Goal: Information Seeking & Learning: Find specific page/section

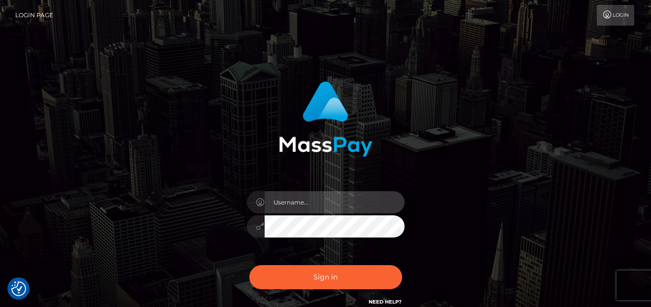
type input "denise"
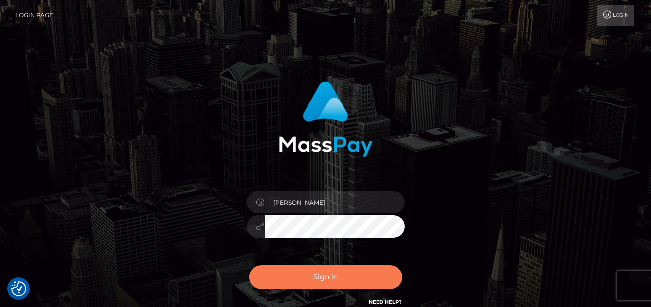
click at [302, 273] on button "Sign in" at bounding box center [325, 277] width 153 height 24
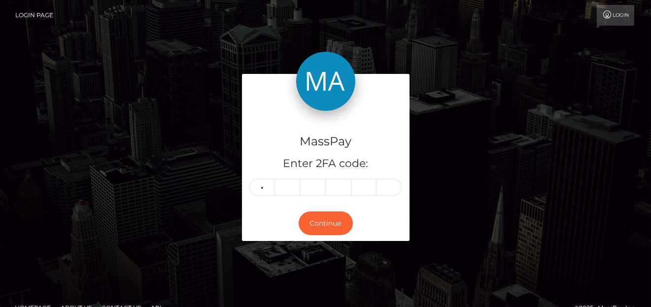
type input "8"
type input "4"
type input "5"
type input "8"
type input "9"
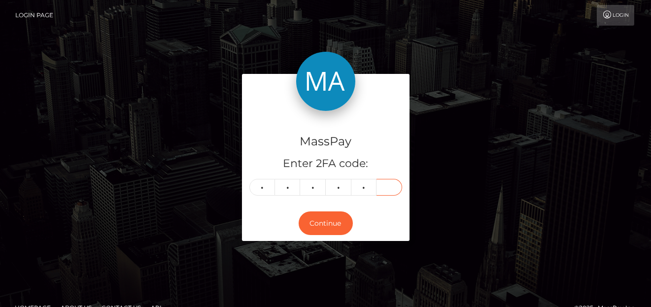
type input "5"
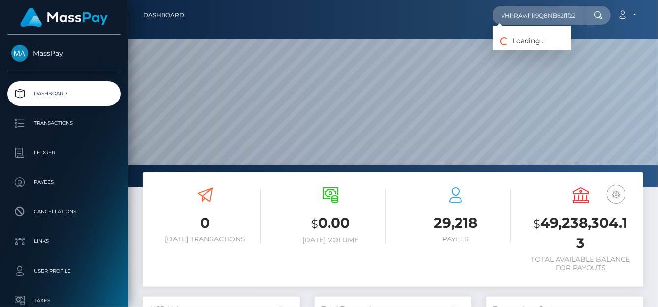
scroll to position [174, 157]
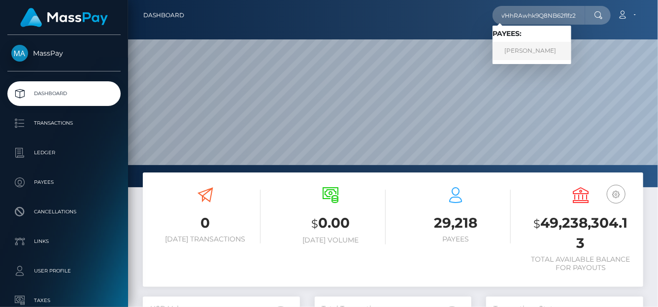
type input "hvizUhT4VHhRAwhk9Q8NB62flfz2"
click at [510, 49] on link "ANNALISE ALICIA MORRIS BASWELL" at bounding box center [532, 51] width 79 height 18
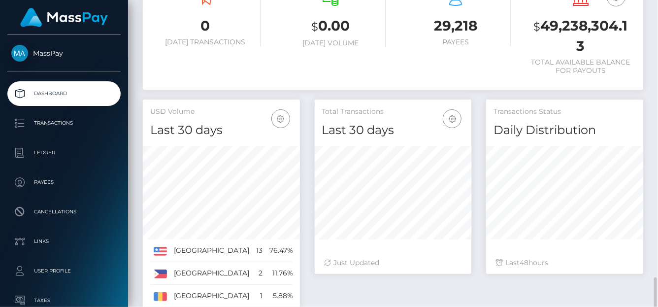
scroll to position [318, 0]
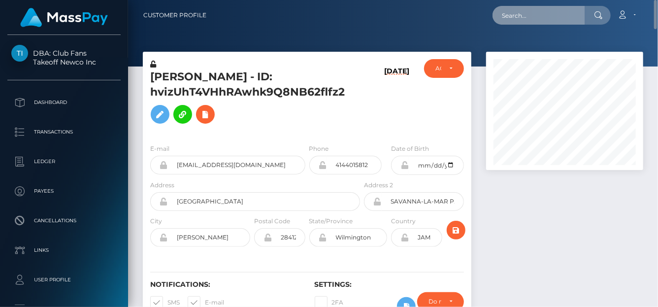
click at [533, 21] on input "text" at bounding box center [539, 15] width 93 height 19
paste input "435236568232374272,"
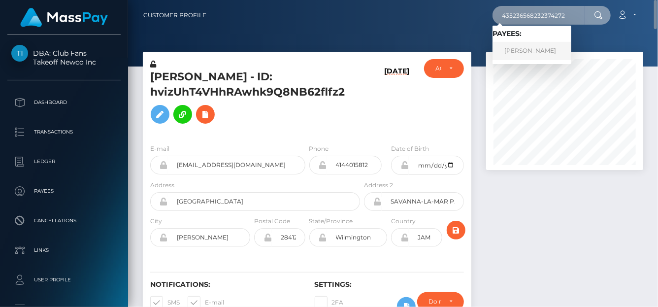
type input "435236568232374272"
click at [545, 49] on link "Sofiia Tsava" at bounding box center [532, 51] width 79 height 18
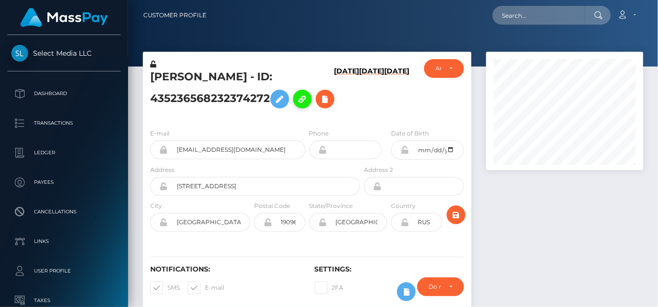
scroll to position [118, 157]
click at [321, 100] on button at bounding box center [325, 99] width 19 height 19
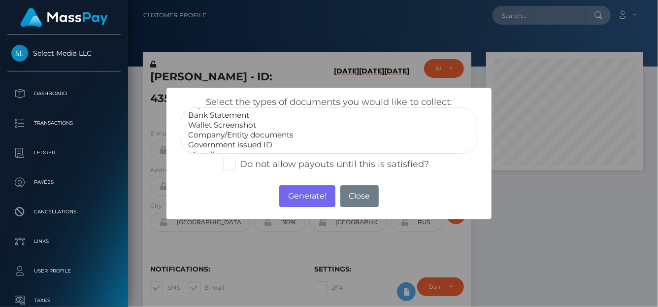
scroll to position [19, 0]
select select "Government issued ID"
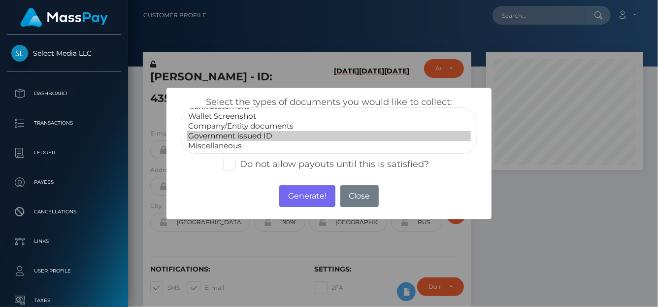
click at [232, 139] on option "Government issued ID" at bounding box center [329, 136] width 284 height 10
click at [300, 198] on button "Generate!" at bounding box center [307, 196] width 56 height 22
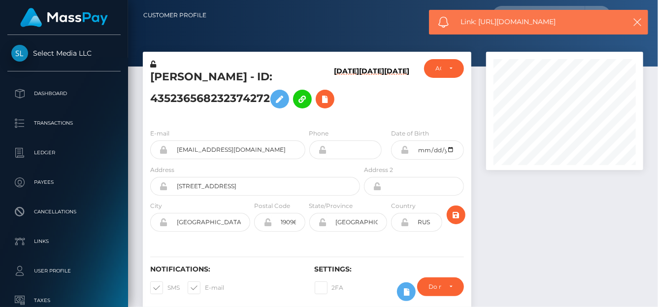
drag, startPoint x: 578, startPoint y: 12, endPoint x: 577, endPoint y: 17, distance: 5.3
click at [577, 15] on div "Link: https://l.maspay.io/IlvX2" at bounding box center [538, 22] width 219 height 25
drag, startPoint x: 576, startPoint y: 18, endPoint x: 480, endPoint y: 22, distance: 96.2
click at [480, 22] on span "Link: https://l.maspay.io/IlvX2" at bounding box center [540, 22] width 158 height 10
copy span "https://l.maspay.io/IlvX2"
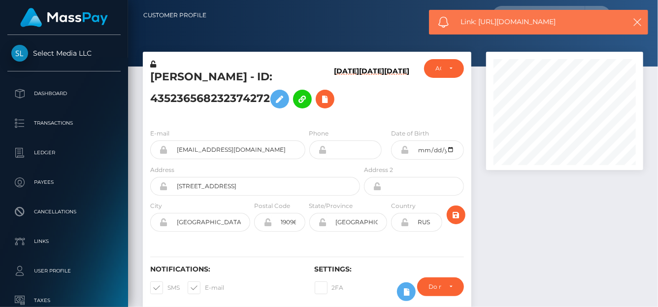
click at [334, 95] on h6 "[DATE]" at bounding box center [346, 92] width 25 height 50
click at [334, 99] on h6 "[DATE]" at bounding box center [346, 92] width 25 height 50
click at [396, 108] on h6 "[DATE]" at bounding box center [396, 92] width 25 height 50
click at [641, 20] on icon "button" at bounding box center [638, 22] width 10 height 10
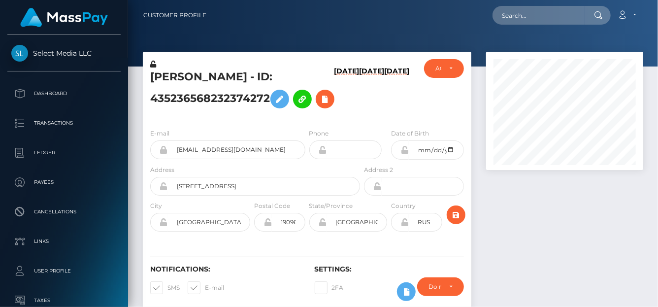
click at [334, 99] on h6 "09/21/25" at bounding box center [346, 92] width 25 height 50
click at [334, 97] on h6 "09/21/25" at bounding box center [346, 92] width 25 height 50
click at [334, 98] on h6 "09/21/25" at bounding box center [346, 92] width 25 height 50
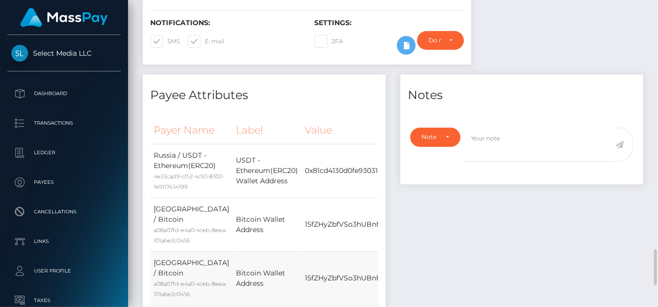
scroll to position [493, 0]
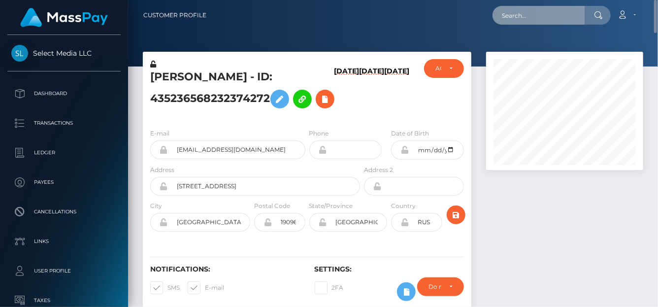
click at [511, 12] on input "text" at bounding box center [539, 15] width 93 height 19
paste input "371041902503403520"
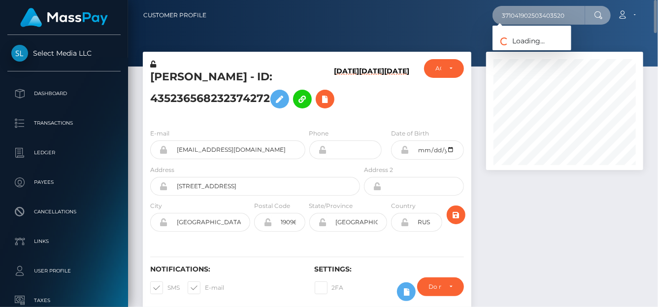
type input "371041902503403520"
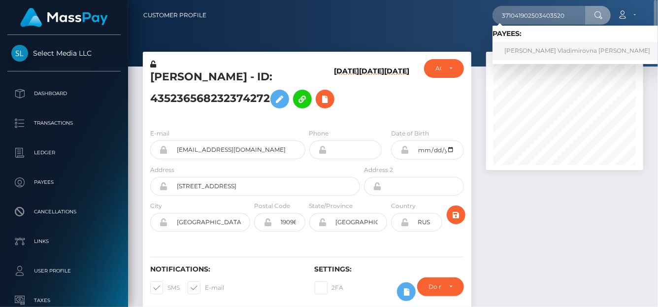
click at [517, 52] on link "[PERSON_NAME] Vladimirovna [PERSON_NAME]" at bounding box center [578, 51] width 170 height 18
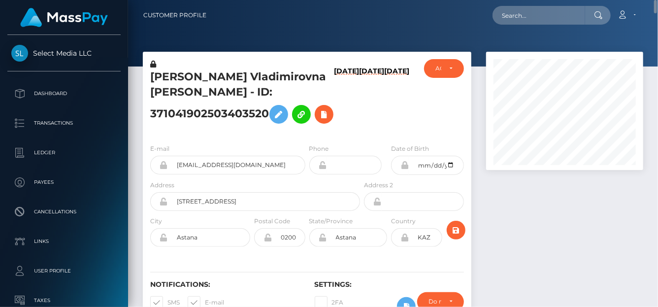
click at [334, 103] on h6 "[DATE]" at bounding box center [346, 99] width 25 height 65
click at [334, 102] on h6 "[DATE]" at bounding box center [346, 99] width 25 height 65
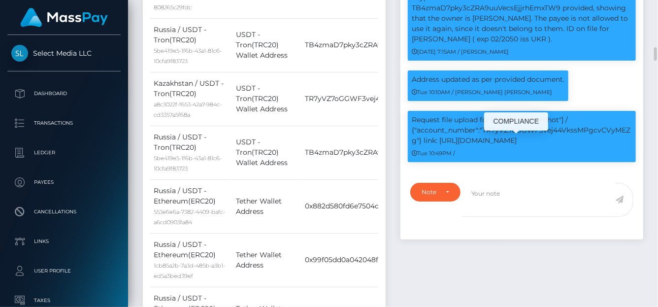
scroll to position [118, 157]
drag, startPoint x: 533, startPoint y: 151, endPoint x: 307, endPoint y: 27, distance: 256.9
click at [438, 146] on p "Request file upload for ["Wallet Screenshot"] / {"account_number":"TR7yVZ7oGGWF…" at bounding box center [522, 130] width 220 height 31
copy p "https://l.maspay.io/xlt2r"
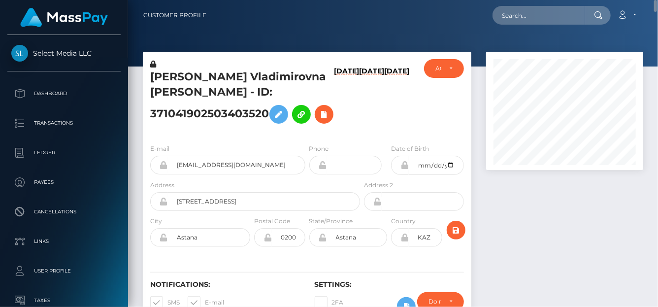
click at [334, 102] on h6 "09/30/25" at bounding box center [346, 99] width 25 height 65
click at [514, 14] on input "text" at bounding box center [539, 15] width 93 height 19
paste input "heenanivy@gmail.com"
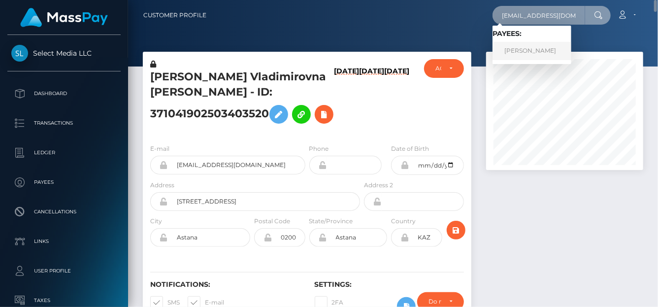
type input "heenanivy@gmail.com"
click at [506, 52] on link "IVY MICHELLE HEENAN" at bounding box center [532, 51] width 79 height 18
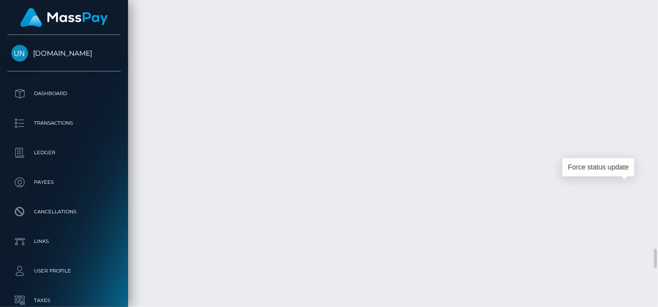
scroll to position [118, 157]
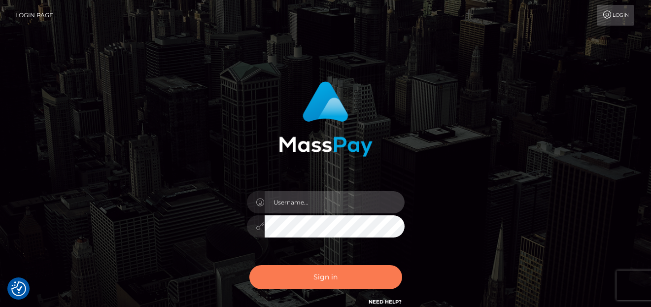
type input "[PERSON_NAME]"
click at [345, 271] on button "Sign in" at bounding box center [325, 277] width 153 height 24
click at [340, 283] on button "Sign in" at bounding box center [325, 277] width 153 height 24
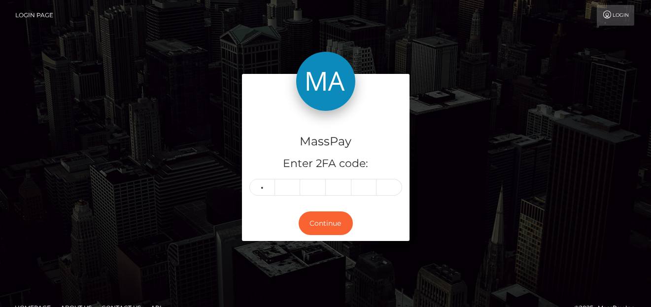
type input "2"
type input "5"
type input "1"
type input "0"
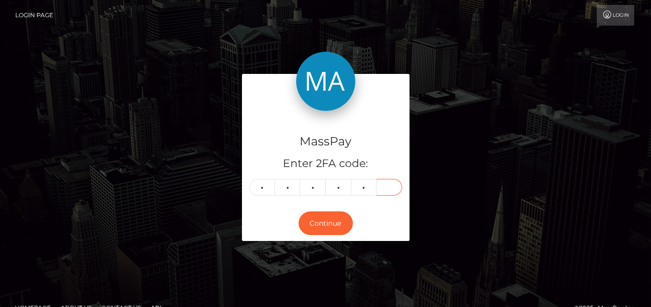
type input "3"
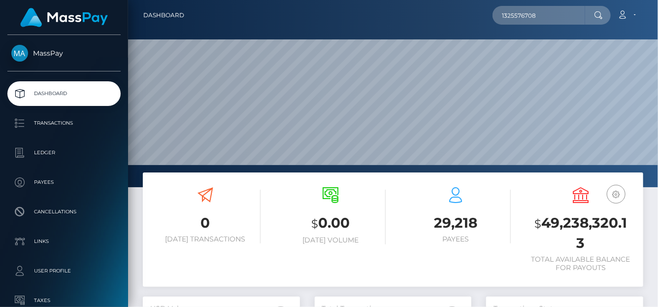
type input "1325576708"
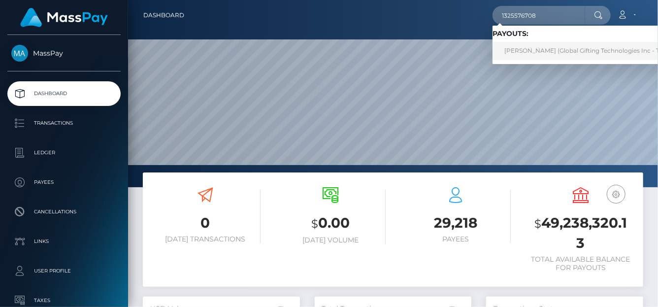
click at [508, 54] on link "SEEMA RAI (Global Gifting Technologies Inc - Throne)" at bounding box center [592, 51] width 199 height 18
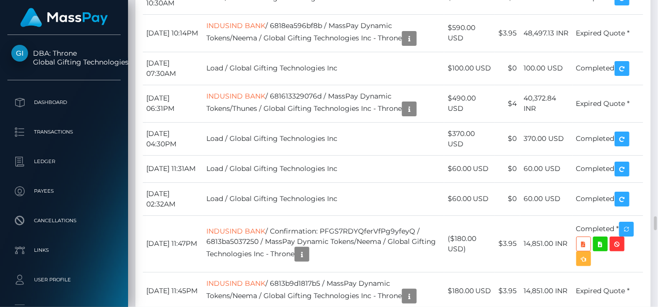
scroll to position [4590, 0]
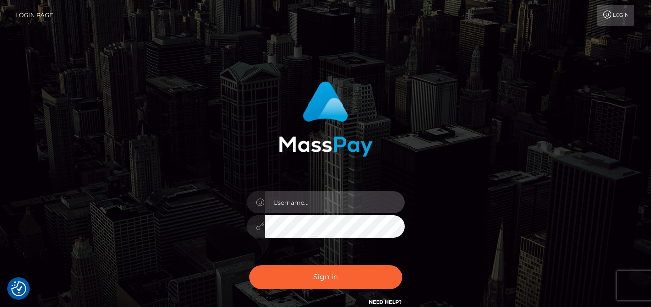
type input "[PERSON_NAME]"
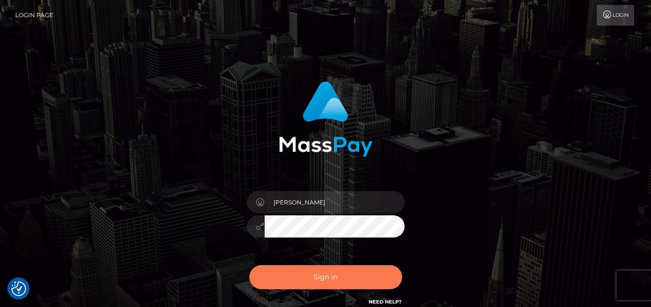
click at [306, 275] on button "Sign in" at bounding box center [325, 277] width 153 height 24
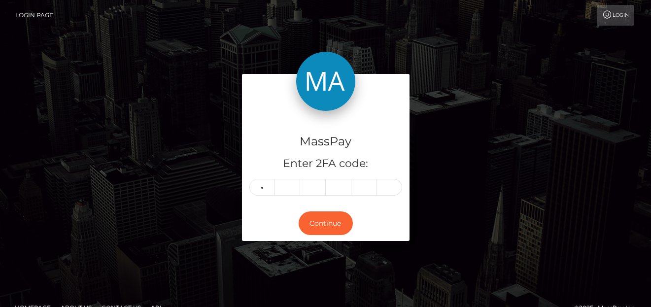
type input "6"
type input "0"
type input "2"
type input "7"
type input "3"
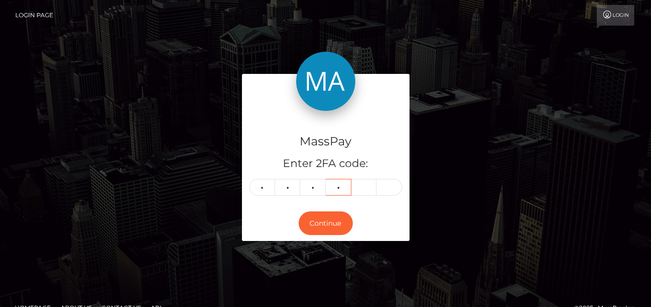
type input "3"
type input "5"
type input "2"
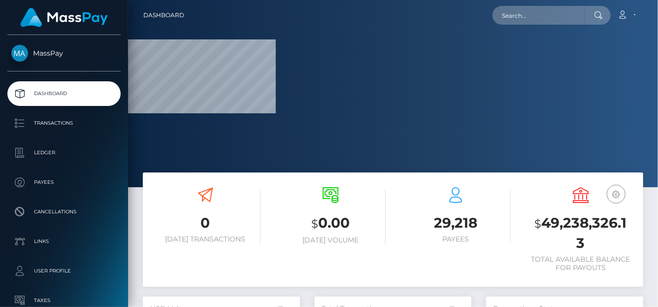
click at [528, 27] on nav "Dashboard Loading... Loading... Account Edit Profile" at bounding box center [393, 15] width 530 height 31
click at [525, 16] on input "text" at bounding box center [539, 15] width 93 height 19
paste input "[EMAIL_ADDRESS][DOMAIN_NAME]"
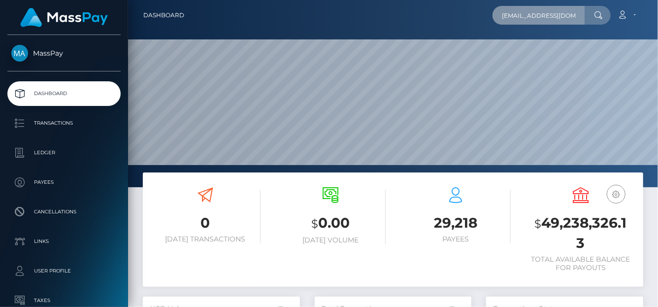
scroll to position [174, 157]
type input "[EMAIL_ADDRESS][DOMAIN_NAME]"
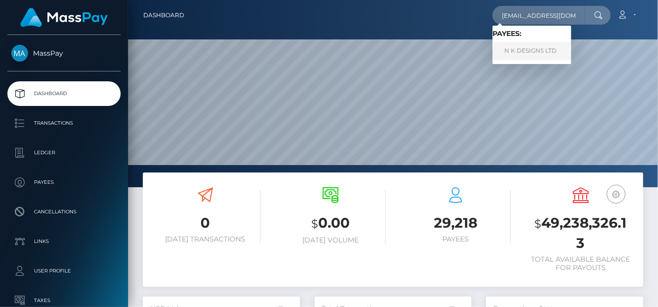
click at [550, 50] on link "N K DESIGNS LTD" at bounding box center [532, 51] width 79 height 18
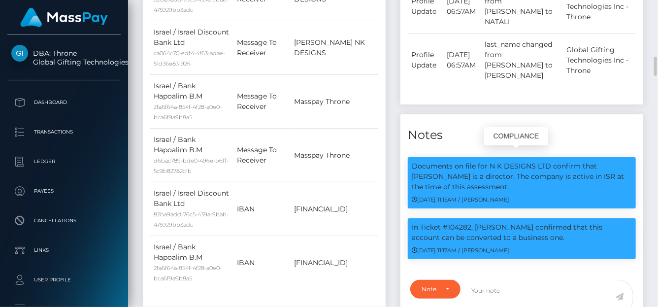
scroll to position [118, 157]
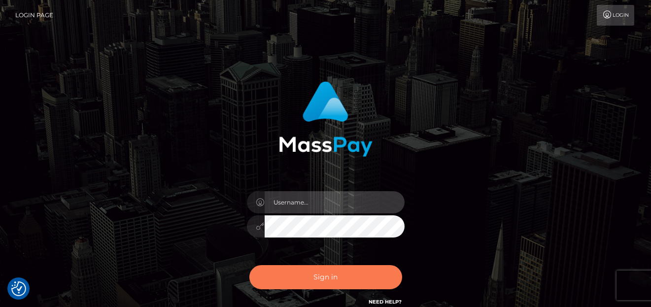
type input "[PERSON_NAME]"
click at [293, 267] on button "Sign in" at bounding box center [325, 277] width 153 height 24
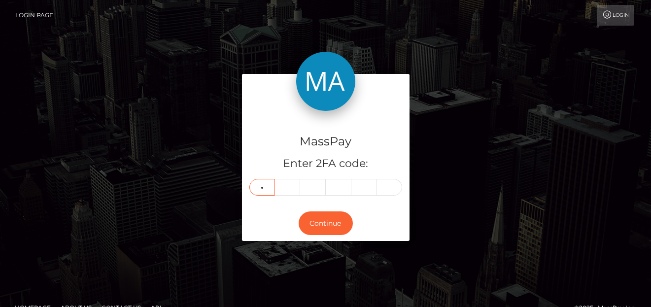
type input "0"
type input "2"
type input "4"
type input "3"
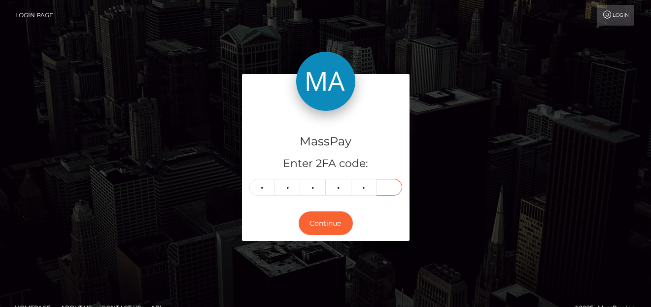
type input "4"
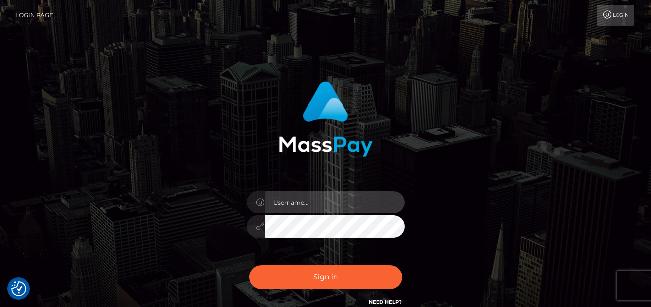
type input "denise"
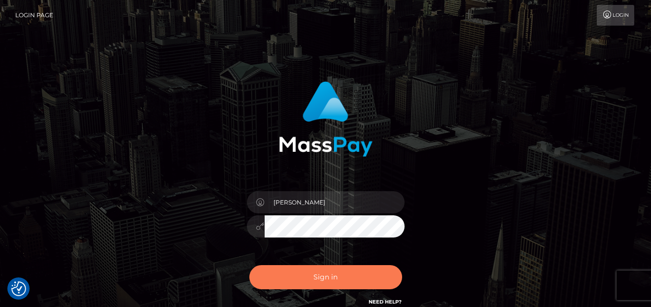
click at [331, 277] on button "Sign in" at bounding box center [325, 277] width 153 height 24
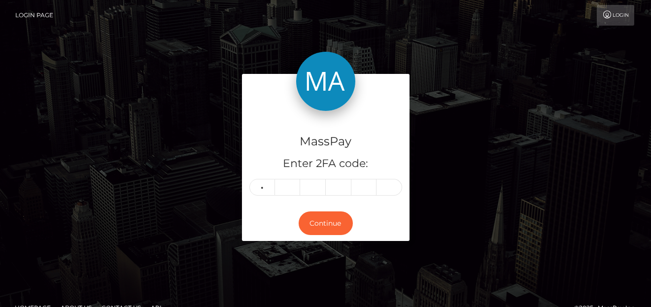
type input "0"
type input "2"
type input "4"
type input "3"
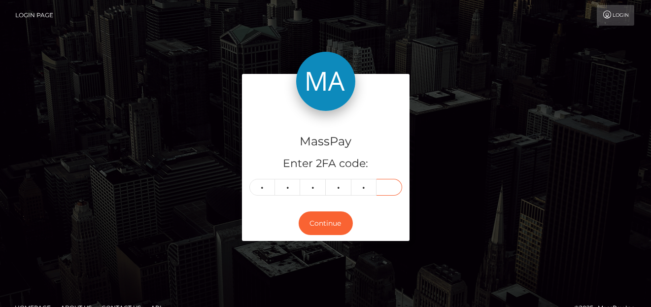
type input "4"
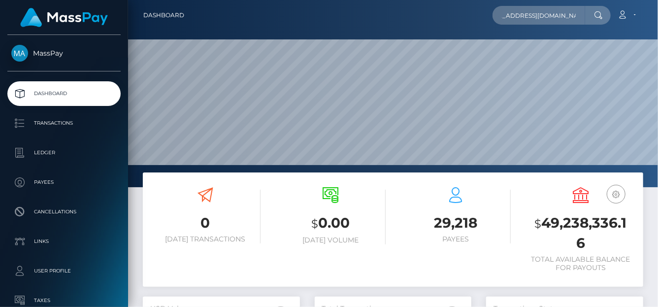
scroll to position [174, 157]
type input "[EMAIL_ADDRESS][DOMAIN_NAME]"
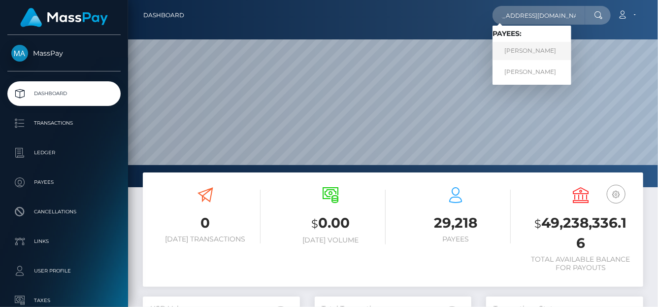
click at [517, 54] on link "[PERSON_NAME]" at bounding box center [532, 51] width 79 height 18
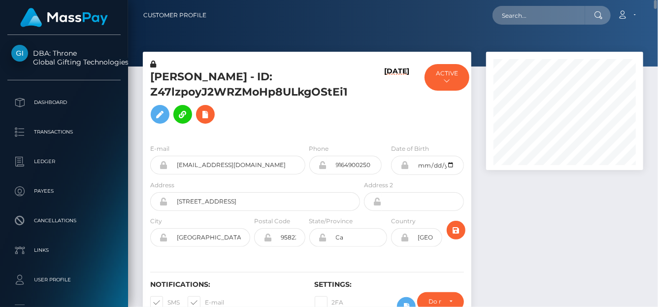
click at [509, 11] on input "text" at bounding box center [539, 15] width 93 height 19
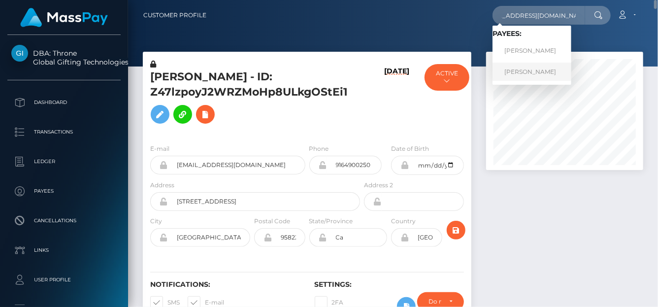
type input "susanaherrera2962@gmail.com"
click at [514, 73] on link "SUSANA BELEN HERRERA" at bounding box center [532, 72] width 79 height 18
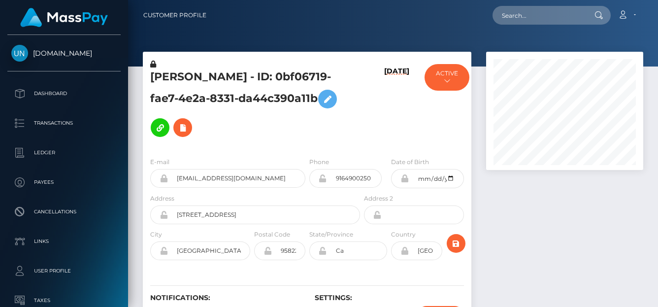
click at [373, 157] on form "E-mail [EMAIL_ADDRESS][DOMAIN_NAME] Phone 9164900250 Date of Birth City" at bounding box center [307, 211] width 314 height 108
click at [374, 211] on icon at bounding box center [378, 215] width 8 height 8
drag, startPoint x: 152, startPoint y: 76, endPoint x: 228, endPoint y: 124, distance: 89.4
click at [228, 124] on h5 "SUSANA BELEN HERRERA - ID: 0bf06719-fae7-4e2a-8331-da44c390a11b" at bounding box center [252, 105] width 204 height 72
copy h5 "SUSANA BELEN HERRERA - ID: 0bf06719-fae7-4e2a-8331-da44c390a11b"
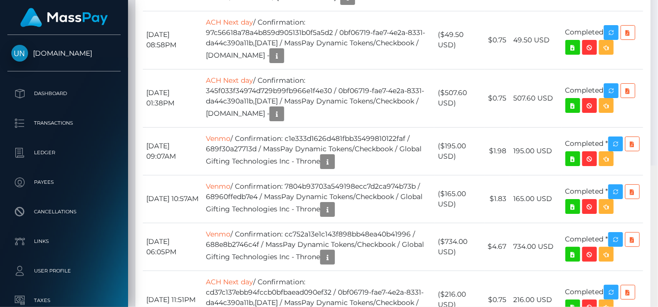
scroll to position [7340, 0]
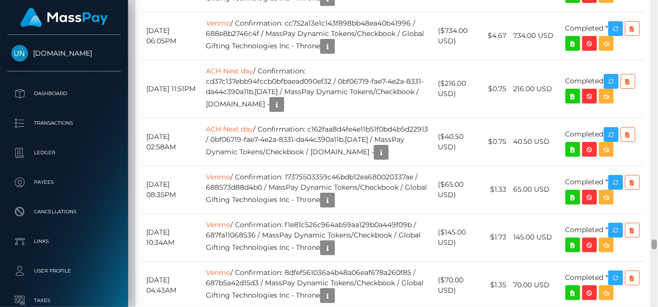
drag, startPoint x: 655, startPoint y: 139, endPoint x: 646, endPoint y: 243, distance: 104.9
click at [646, 243] on div "Customer Profile Loading... Loading..." at bounding box center [393, 153] width 530 height 307
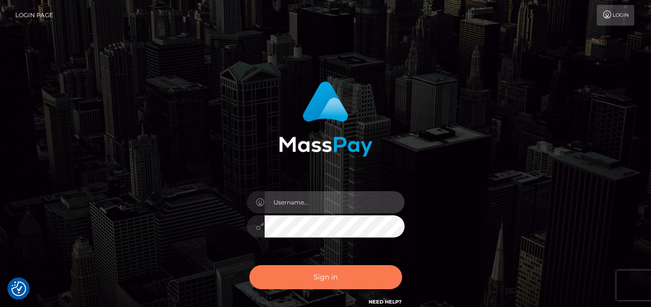
type input "denise"
click at [319, 275] on button "Sign in" at bounding box center [325, 277] width 153 height 24
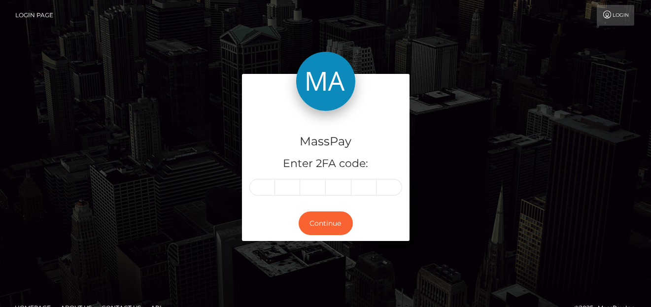
click at [256, 177] on div "MassPay Enter 2FA code:" at bounding box center [326, 158] width 168 height 95
click at [263, 185] on input "text" at bounding box center [262, 187] width 26 height 17
type input "4"
type input "6"
type input "1"
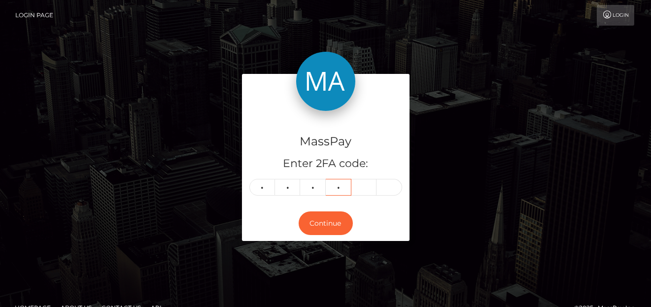
type input "2"
type input "5"
type input "1"
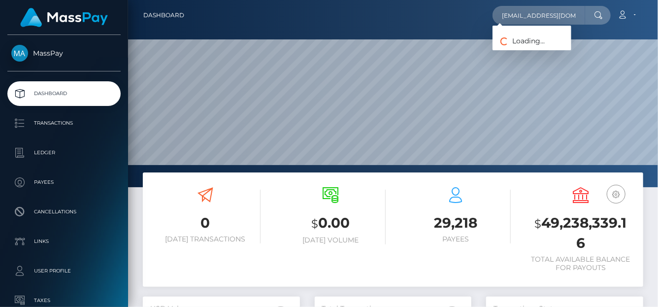
scroll to position [174, 157]
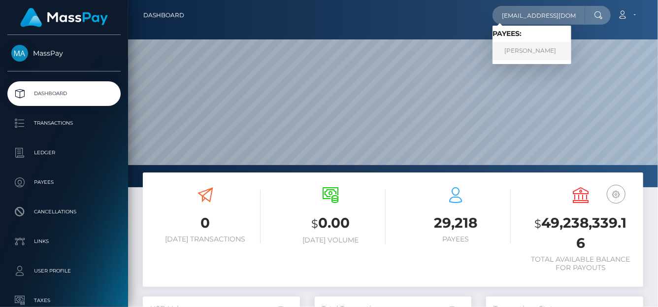
click at [523, 47] on link "Denton Gamble" at bounding box center [532, 51] width 79 height 18
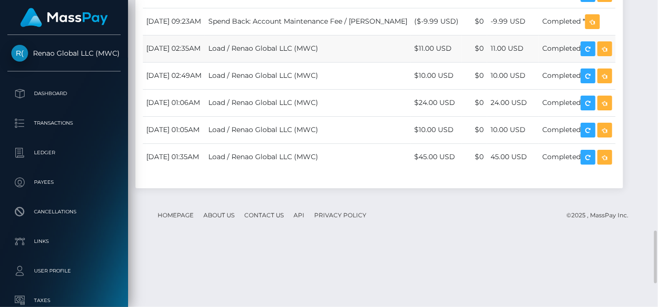
scroll to position [1284, 0]
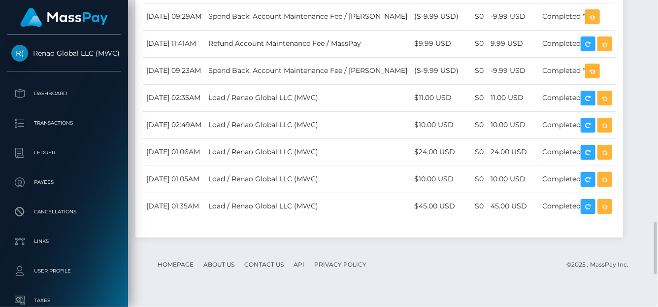
click at [324, 62] on div "Transactions History * Transactions date/time are shown in payee's local timezo…" at bounding box center [380, 80] width 488 height 314
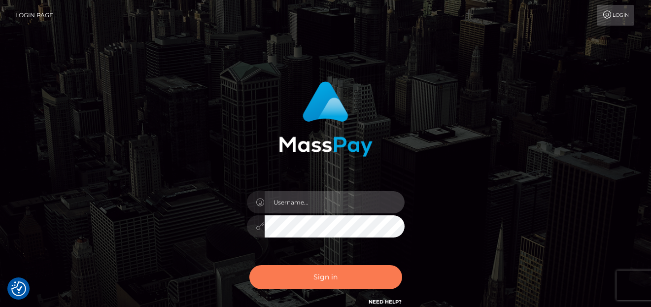
type input "[PERSON_NAME]"
click at [347, 280] on button "Sign in" at bounding box center [325, 277] width 153 height 24
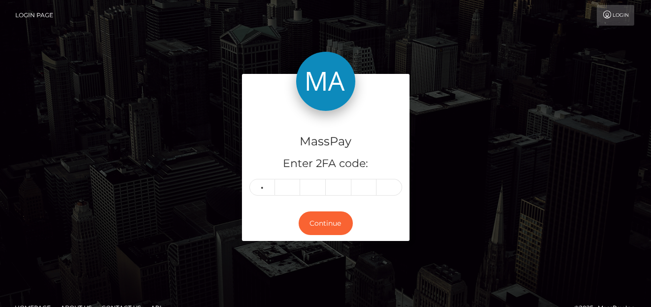
type input "8"
type input "7"
type input "0"
type input "8"
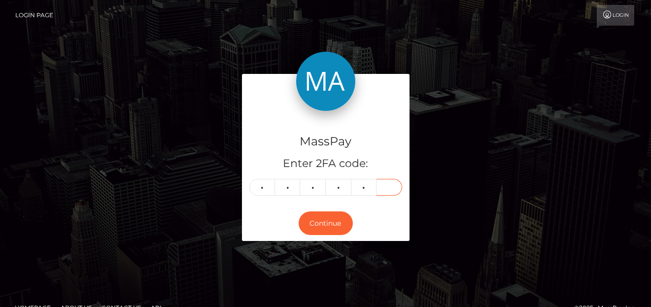
type input "8"
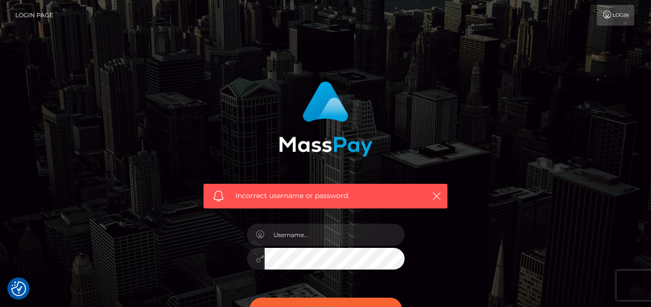
scroll to position [99, 0]
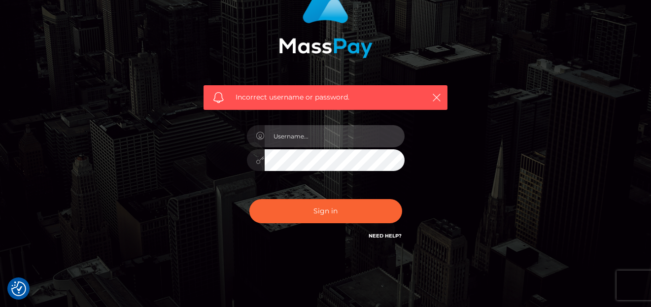
type input "[PERSON_NAME]"
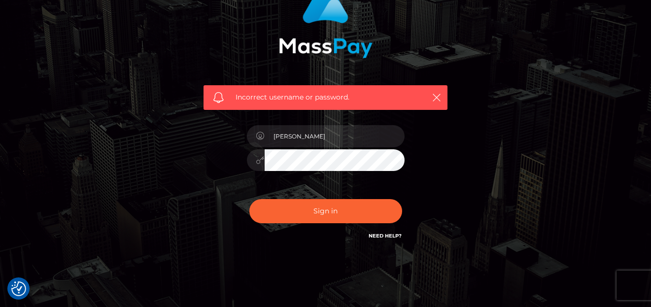
click at [315, 197] on div "Sign in Need Help?" at bounding box center [325, 215] width 172 height 44
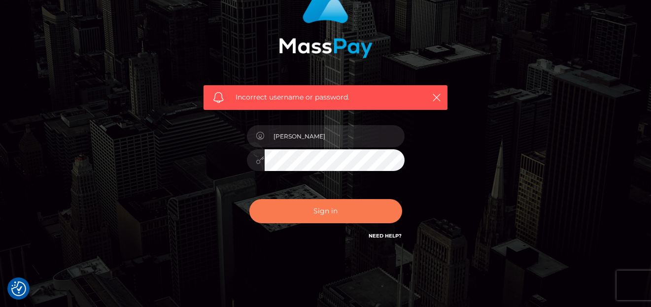
click at [303, 217] on button "Sign in" at bounding box center [325, 211] width 153 height 24
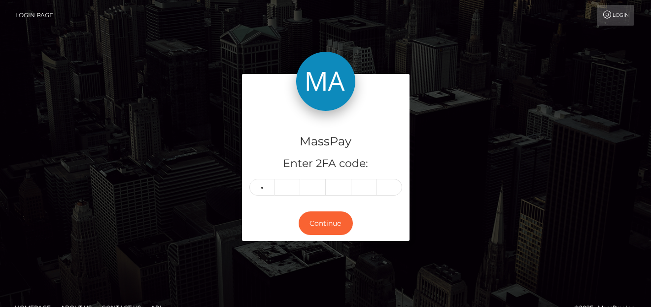
type input "3"
type input "7"
type input "1"
type input "8"
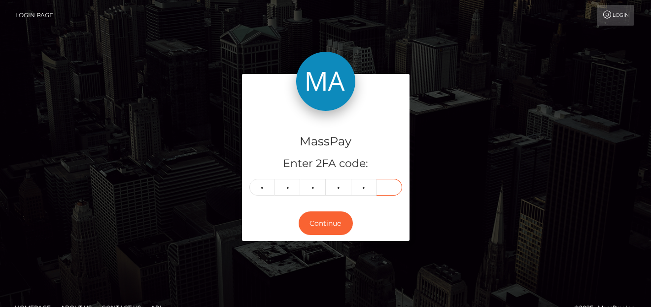
type input "1"
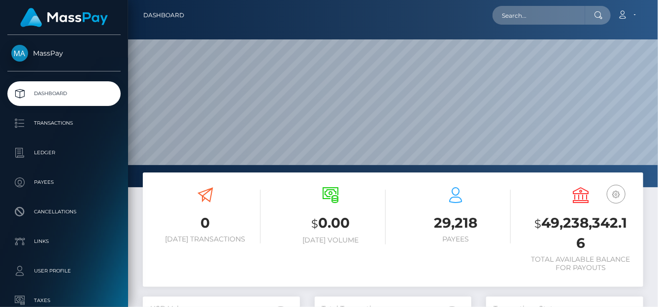
scroll to position [187, 530]
click at [539, 7] on input "text" at bounding box center [539, 15] width 93 height 19
paste input "2014denton@gmail.com"
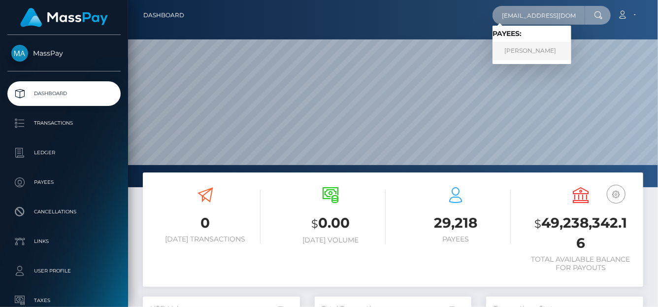
type input "2014denton@gmail.com"
click at [523, 46] on link "Denton Gamble" at bounding box center [532, 51] width 79 height 18
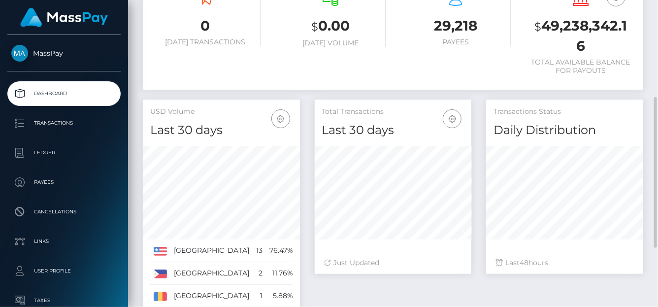
scroll to position [318, 0]
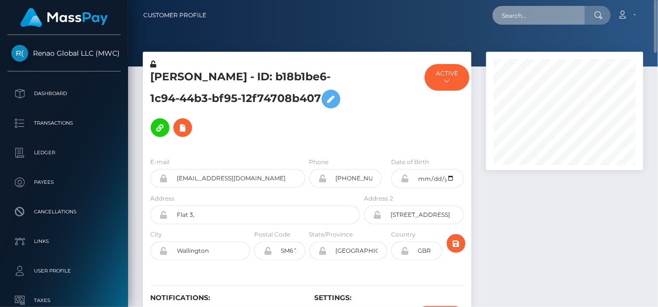
click at [500, 15] on input "text" at bounding box center [539, 15] width 93 height 19
paste input "[EMAIL_ADDRESS][DOMAIN_NAME]"
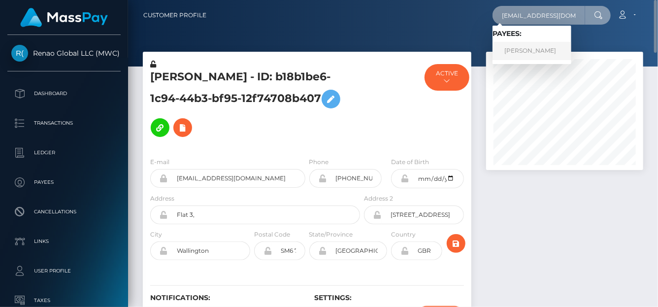
type input "[EMAIL_ADDRESS][DOMAIN_NAME]"
click at [514, 54] on link "[PERSON_NAME]" at bounding box center [532, 51] width 79 height 18
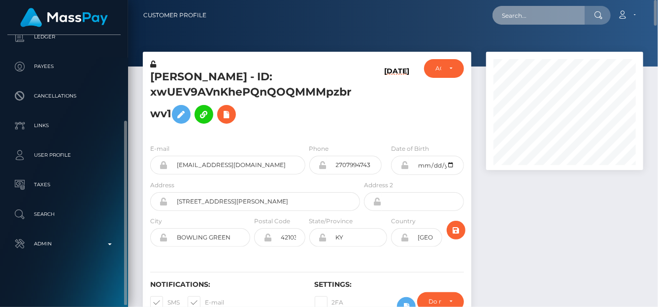
click at [510, 17] on input "text" at bounding box center [539, 15] width 93 height 19
paste input "eloisa.austinegreen@gmail.com"
type input "eloisa.austinegreen@gmail.com"
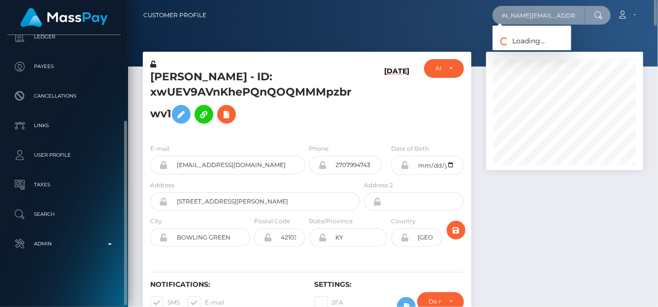
scroll to position [0, 0]
click at [512, 18] on input "eloisa.austinegreen@gmail.com" at bounding box center [539, 15] width 93 height 19
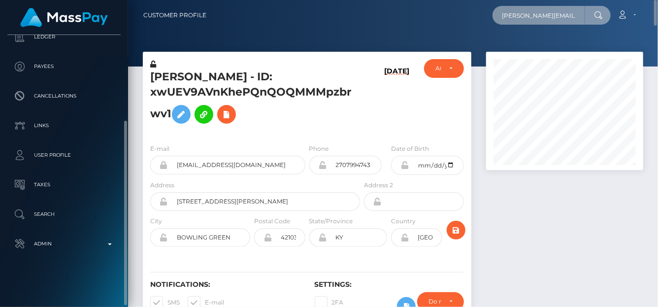
scroll to position [0, 22]
drag, startPoint x: 504, startPoint y: 18, endPoint x: 657, endPoint y: 18, distance: 153.2
click at [657, 18] on nav "Customer Profile eloisa.austinegreen@gmail.com Loading... Loading... Account Lo…" at bounding box center [393, 15] width 530 height 31
paste input "eloisa.austinegreen@gmail.com"
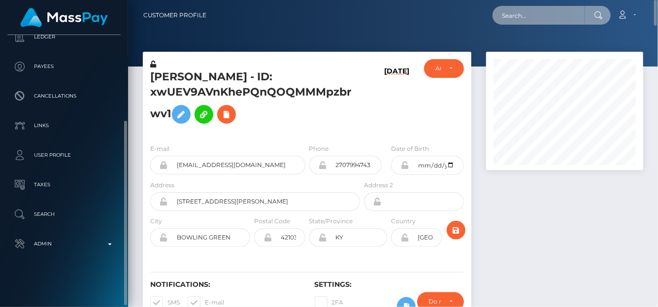
type input "eloisa.austinegreen@gmail.com"
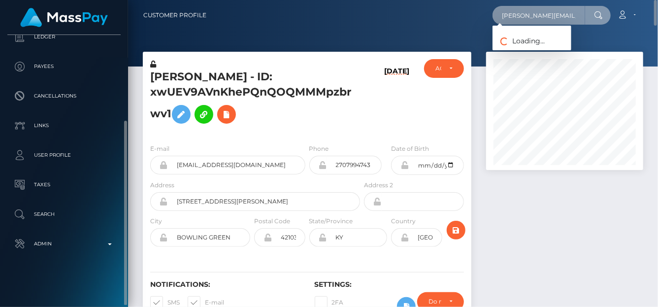
click at [510, 12] on input "eloisa.austinegreen@gmail.com" at bounding box center [539, 15] width 93 height 19
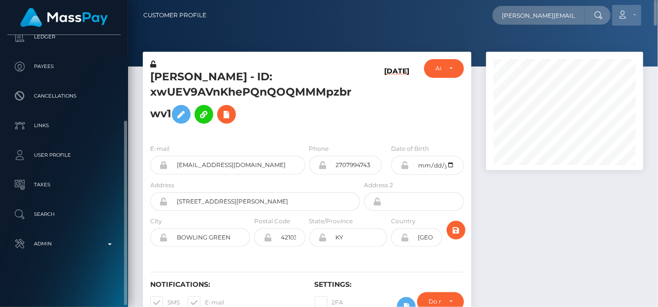
click at [629, 17] on link "Account" at bounding box center [626, 15] width 29 height 21
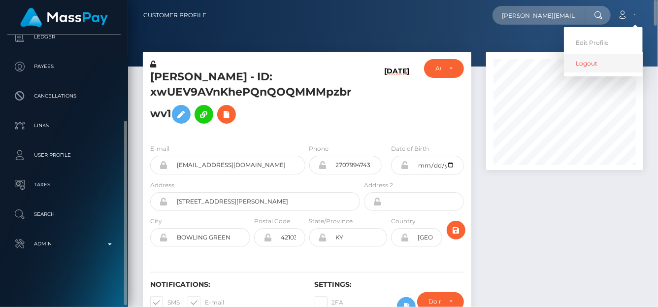
click at [591, 61] on link "Logout" at bounding box center [603, 63] width 79 height 18
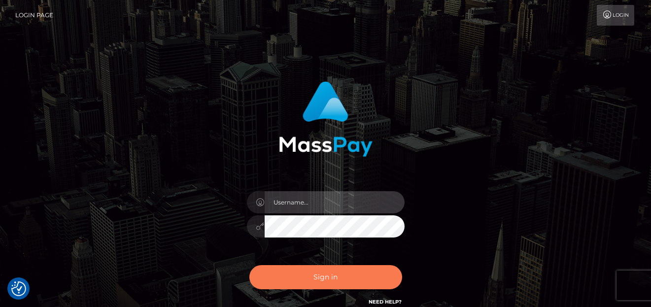
type input "[PERSON_NAME]"
click at [318, 274] on button "Sign in" at bounding box center [325, 277] width 153 height 24
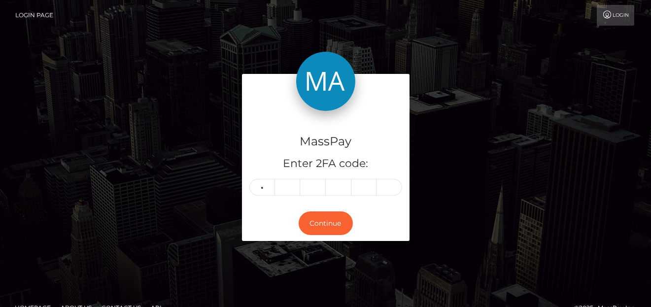
type input "8"
type input "2"
type input "9"
type input "8"
type input "0"
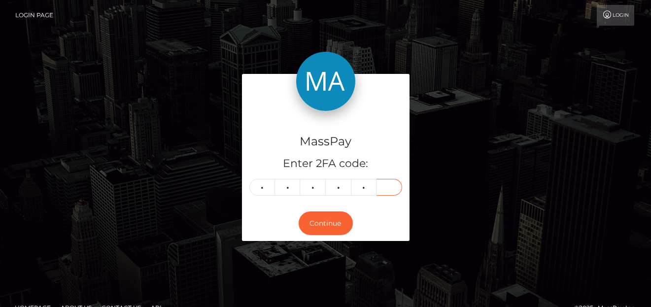
type input "7"
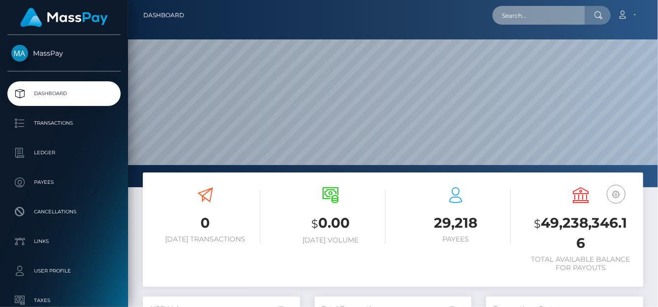
click at [518, 17] on input "text" at bounding box center [539, 15] width 93 height 19
paste input "eloisa.austinegreen@gmail.com"
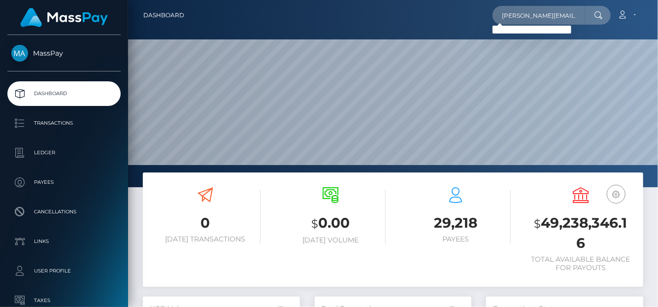
click at [495, 22] on div "eloisa.austinegreen@gmail.com Loading... Loading..." at bounding box center [552, 15] width 118 height 19
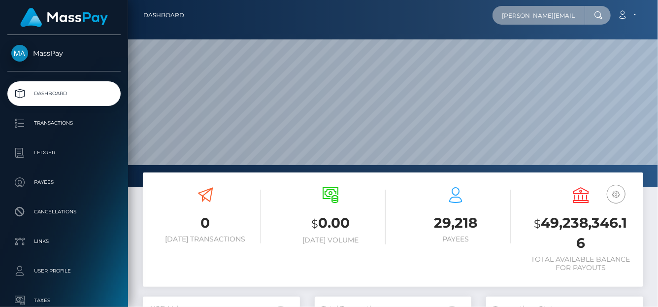
scroll to position [0, 22]
drag, startPoint x: 498, startPoint y: 19, endPoint x: 657, endPoint y: 19, distance: 159.2
click at [657, 19] on nav "Dashboard eloisa.austinegreen@gmail.com Loading... Loading..." at bounding box center [393, 15] width 530 height 31
paste input "Eloisa Austine Green"
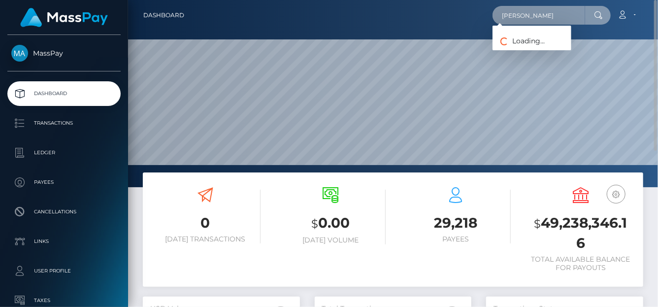
click at [504, 18] on input "Eloisa Austine Green" at bounding box center [539, 15] width 93 height 19
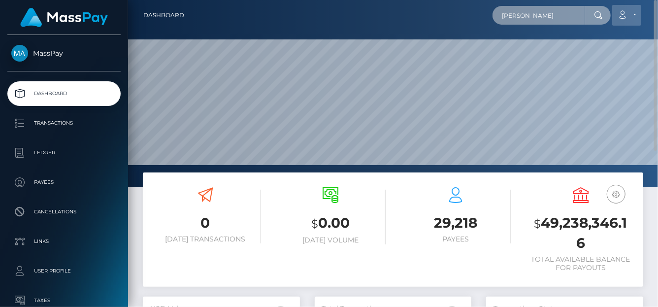
drag, startPoint x: 501, startPoint y: 14, endPoint x: 630, endPoint y: 16, distance: 129.6
click at [630, 16] on div "Eloisa Austine Green Loading... Loading... Account Edit Profile Logout" at bounding box center [417, 15] width 451 height 21
paste input "[EMAIL_ADDRESS][DOMAIN_NAME]"
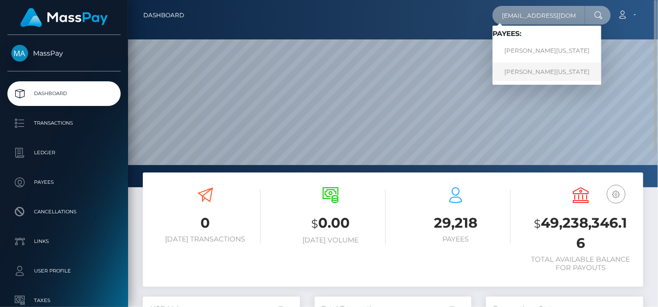
type input "shanie395@gmail.com"
click at [520, 63] on link "SHANIE SHABAYLA WASHINGTON" at bounding box center [547, 72] width 109 height 18
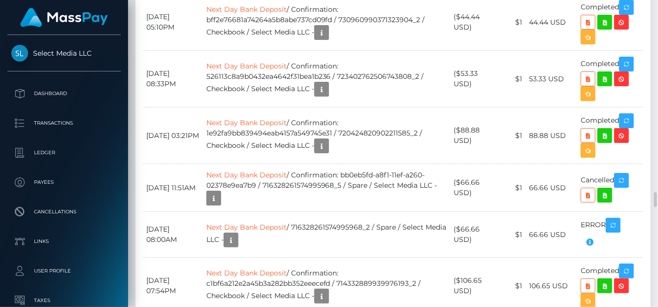
scroll to position [118, 157]
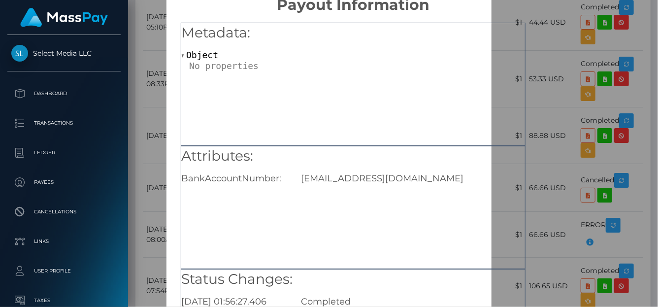
scroll to position [49, 0]
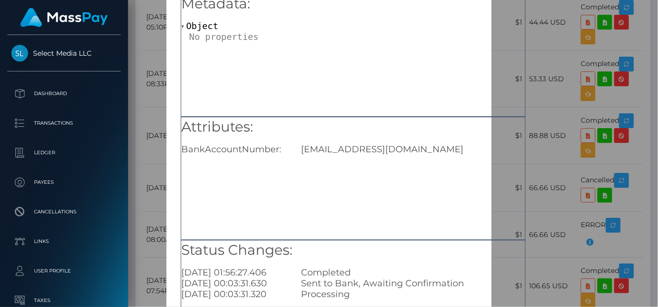
click at [633, 47] on div "× Payout Information Metadata: Object Attributes: BankAccountNumber: [EMAIL_ADD…" at bounding box center [329, 153] width 658 height 307
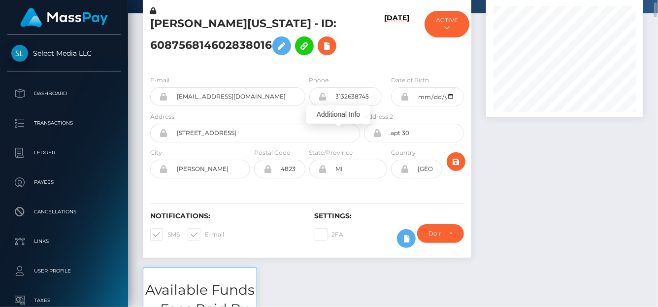
scroll to position [0, 0]
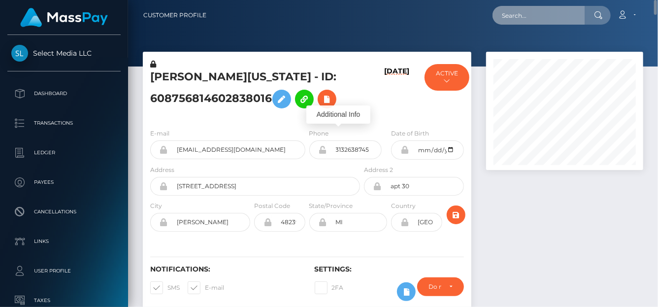
click at [516, 15] on input "text" at bounding box center [539, 15] width 93 height 19
paste input "[EMAIL_ADDRESS][DOMAIN_NAME]"
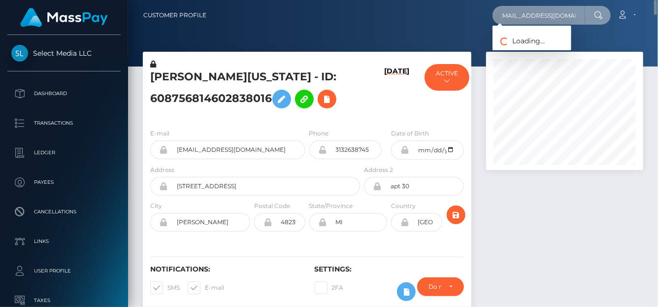
type input "[EMAIL_ADDRESS][DOMAIN_NAME]"
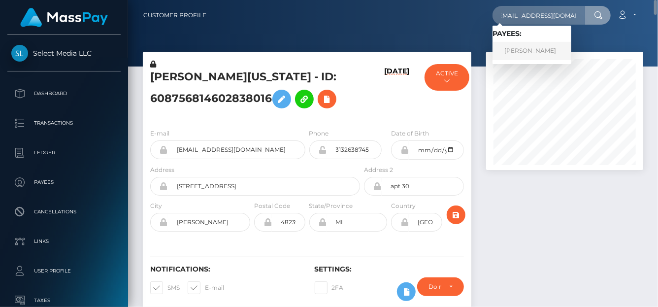
click at [518, 55] on link "[PERSON_NAME]" at bounding box center [532, 51] width 79 height 18
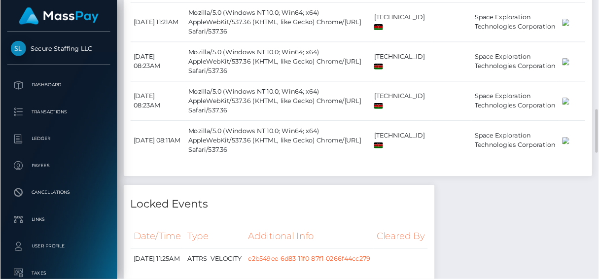
scroll to position [1036, 0]
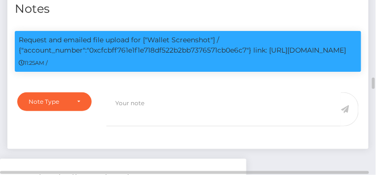
scroll to position [118, 361]
click at [133, 12] on h4 "Notes" at bounding box center [188, 8] width 346 height 17
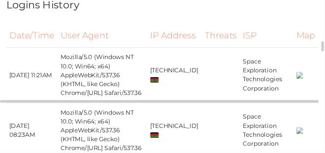
scroll to position [0, 0]
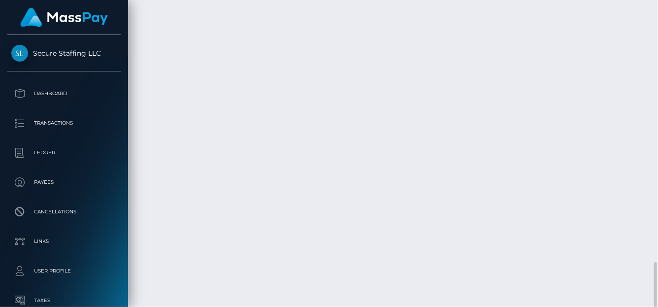
click at [387, 263] on div "Customer Profile Loading... Loading..." at bounding box center [393, 153] width 530 height 307
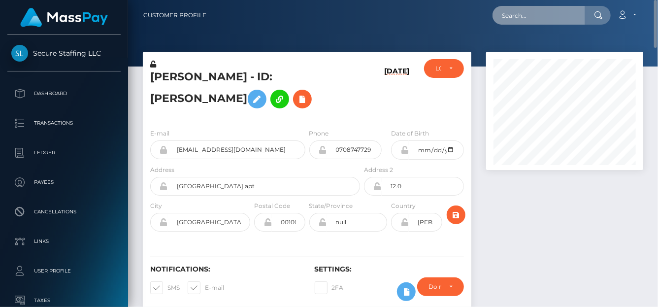
click at [506, 20] on input "text" at bounding box center [539, 15] width 93 height 19
paste input "eloisaaustinegreen@gmail.com"
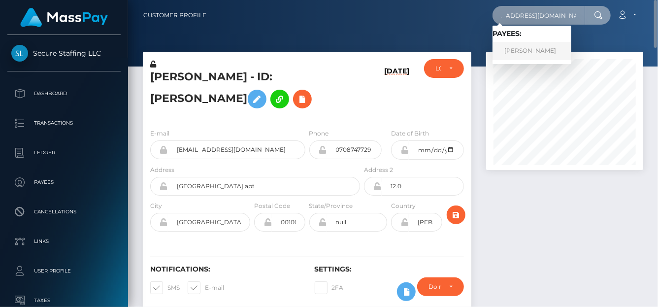
type input "eloisaaustinegreen@gmail.com"
click at [526, 52] on link "HARUNA MUHAMMAD" at bounding box center [532, 51] width 79 height 18
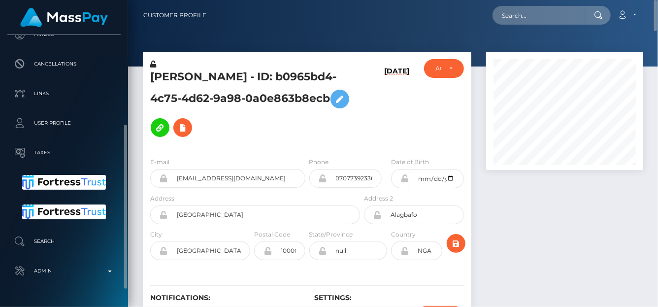
click at [156, 79] on h5 "HARUNA MUHAMMAD - ID: b0965bd4-4c75-4d62-9a98-0a0e863b8ecb" at bounding box center [252, 105] width 204 height 72
drag, startPoint x: 149, startPoint y: 73, endPoint x: 233, endPoint y: 106, distance: 89.6
click at [233, 106] on div "HARUNA MUHAMMAD - ID: b0965bd4-4c75-4d62-9a98-0a0e863b8ecb" at bounding box center [252, 104] width 219 height 90
copy h5 "HARUNA MUHAMMAD - ID: b0965bd4-4c75-4d62-9a98-0a0e863b8ecb"
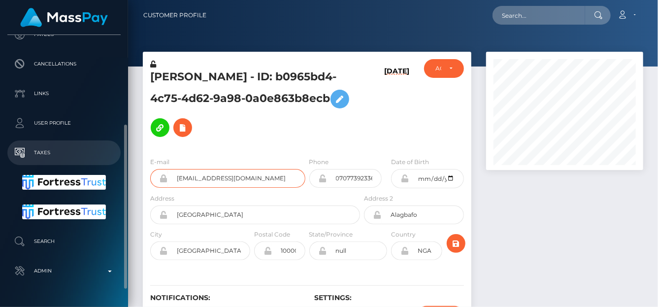
drag, startPoint x: 282, startPoint y: 162, endPoint x: 62, endPoint y: 160, distance: 219.8
click at [55, 160] on div "Shift Holdings Ltd. Dashboard Transactions Ledger Payees Cancellations" at bounding box center [329, 153] width 658 height 307
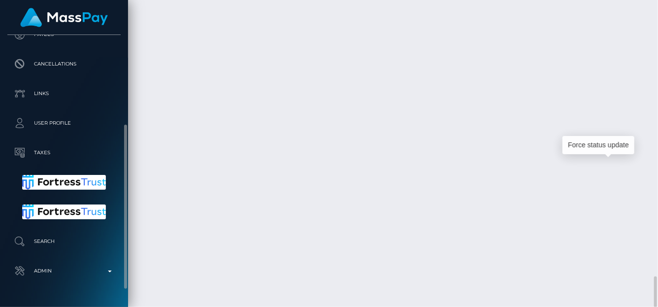
scroll to position [118, 157]
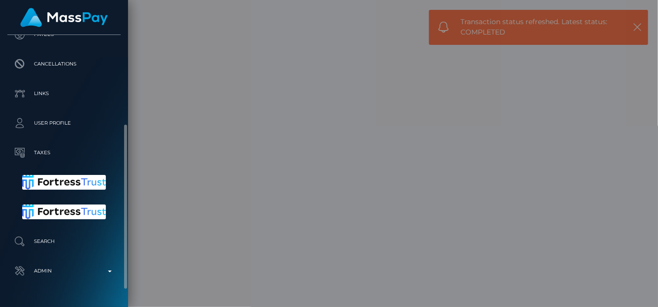
scroll to position [0, 0]
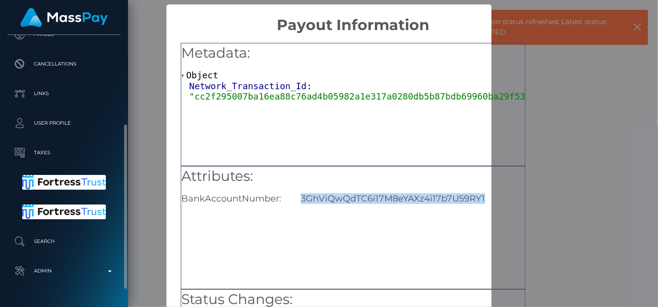
drag, startPoint x: 297, startPoint y: 197, endPoint x: 477, endPoint y: 187, distance: 180.2
click at [484, 188] on div "Attributes: BankAccountNumber: 3GhViQwQdTC6i17M8eYAXz4i17b7U59RY1" at bounding box center [353, 186] width 344 height 38
copy div "3GhViQwQdTC6i17M8eYAXz4i17b7U59RY1"
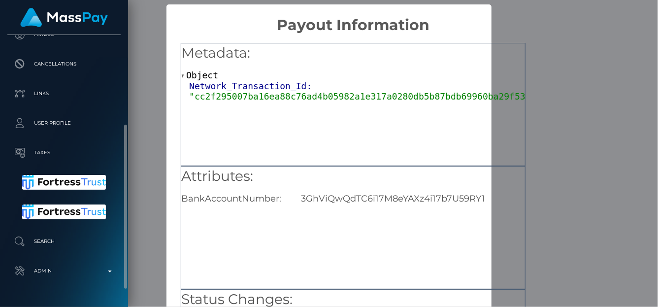
click at [575, 94] on div "× Payout Information Metadata: Object Network_Transaction_Id: "cc2f295007ba16ea…" at bounding box center [329, 153] width 658 height 307
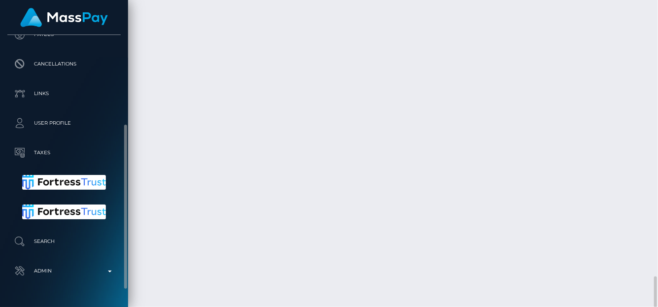
scroll to position [118, 157]
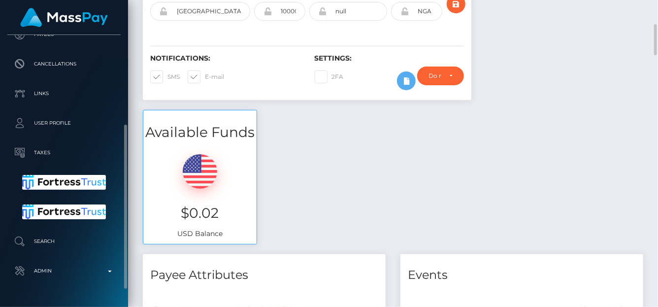
scroll to position [0, 0]
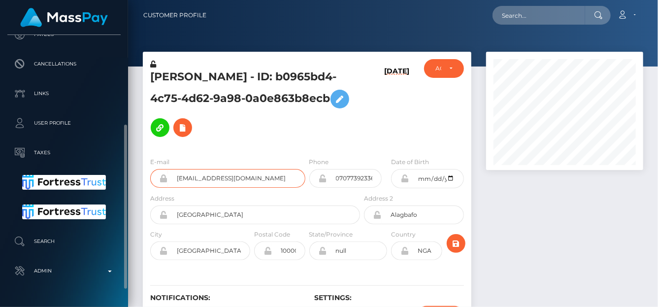
drag, startPoint x: 285, startPoint y: 162, endPoint x: 120, endPoint y: 167, distance: 164.6
click at [120, 167] on div "Shift Holdings Ltd. Dashboard Transactions Ledger Payees Cancellations" at bounding box center [329, 153] width 658 height 307
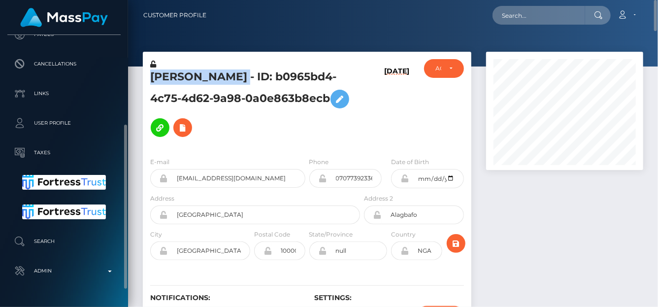
drag, startPoint x: 280, startPoint y: 74, endPoint x: 151, endPoint y: 73, distance: 129.1
click at [151, 73] on h5 "HARUNA MUHAMMAD - ID: b0965bd4-4c75-4d62-9a98-0a0e863b8ecb" at bounding box center [252, 105] width 204 height 72
copy h5 "HARUNA MUHAMMAD"
drag, startPoint x: 235, startPoint y: 116, endPoint x: 154, endPoint y: 78, distance: 89.1
click at [154, 78] on h5 "HARUNA MUHAMMAD - ID: b0965bd4-4c75-4d62-9a98-0a0e863b8ecb" at bounding box center [252, 105] width 204 height 72
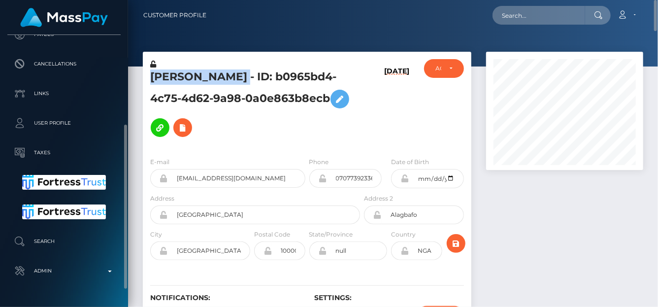
copy h5 "HARUNA MUHAMMAD - ID: b0965bd4-4c75-4d62-9a98-0a0e863b8ecb"
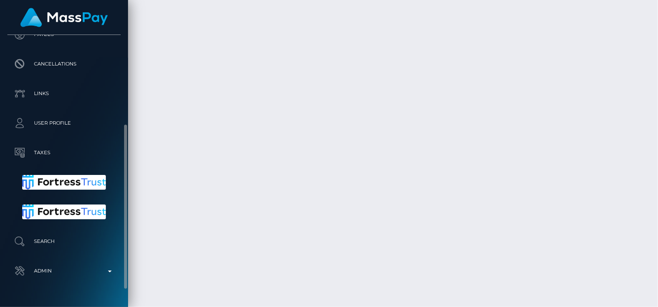
scroll to position [2664, 0]
drag, startPoint x: 348, startPoint y: 205, endPoint x: 299, endPoint y: 198, distance: 49.3
copy td "osteyq94rkpg"
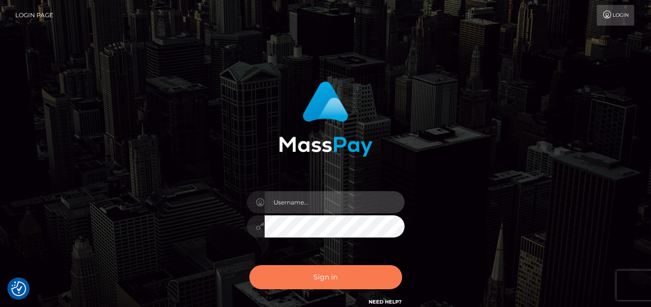
type input "[PERSON_NAME]"
click at [328, 275] on button "Sign in" at bounding box center [325, 277] width 153 height 24
click at [260, 279] on button "Sign in" at bounding box center [325, 277] width 153 height 24
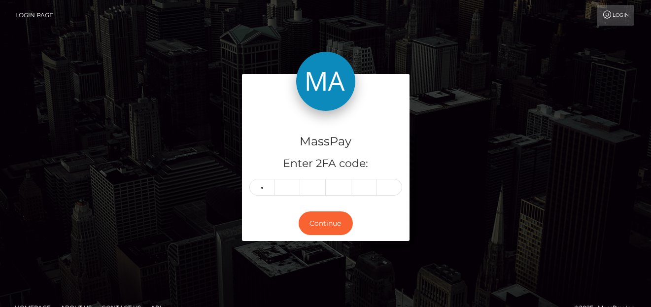
type input "2"
type input "9"
type input "1"
type input "9"
type input "4"
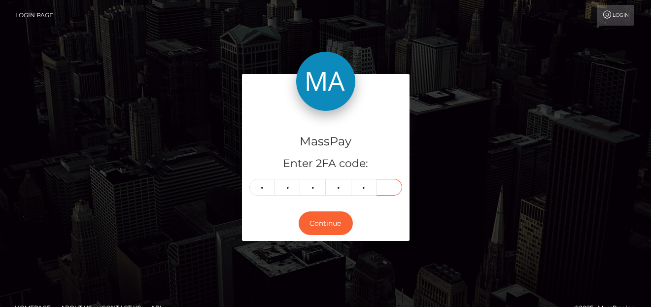
type input "4"
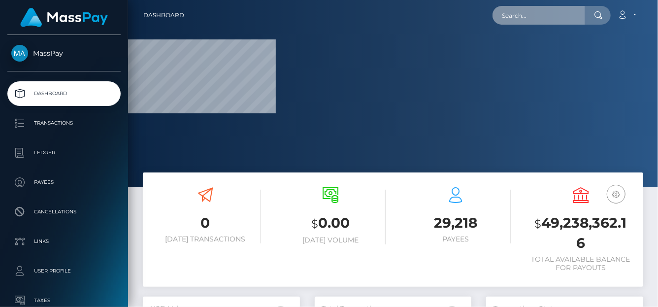
click at [518, 19] on input "text" at bounding box center [539, 15] width 93 height 19
paste input "[EMAIL_ADDRESS][DOMAIN_NAME]"
type input "[EMAIL_ADDRESS][DOMAIN_NAME]"
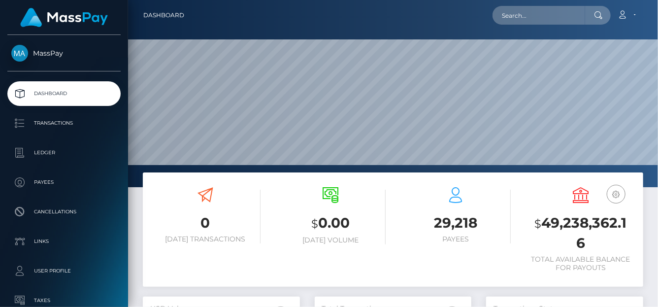
scroll to position [174, 157]
click at [499, 20] on input "text" at bounding box center [539, 15] width 93 height 19
paste input "shance7n@icloud.com"
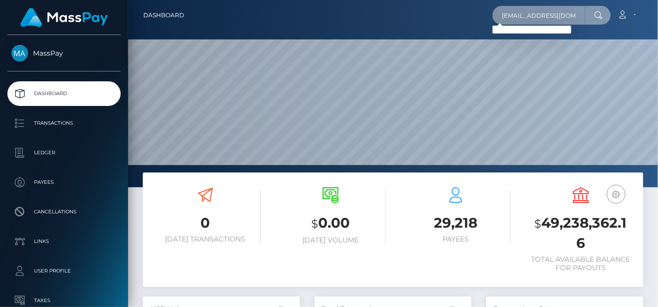
type input "[EMAIL_ADDRESS][DOMAIN_NAME]"
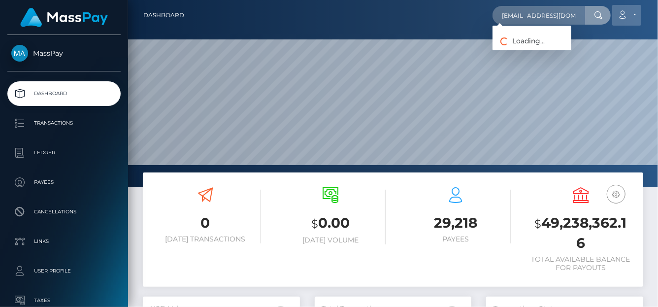
click at [634, 15] on link "Account" at bounding box center [626, 15] width 29 height 21
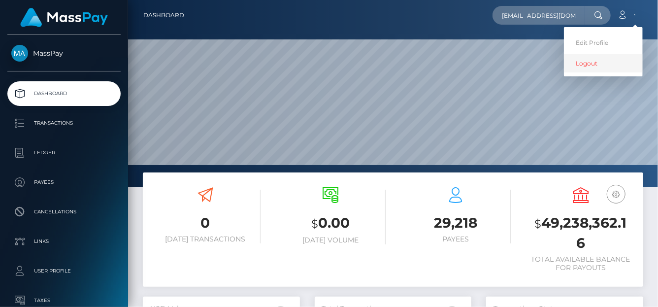
click at [593, 66] on link "Logout" at bounding box center [603, 63] width 79 height 18
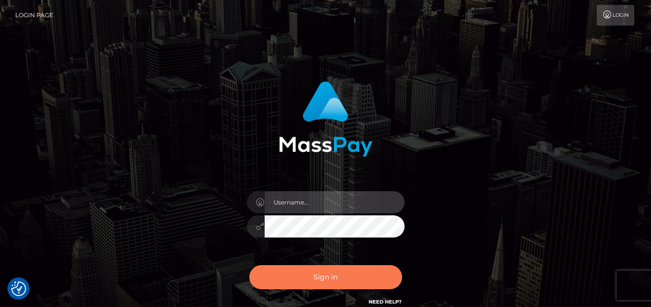
type input "denise"
click at [306, 273] on button "Sign in" at bounding box center [325, 277] width 153 height 24
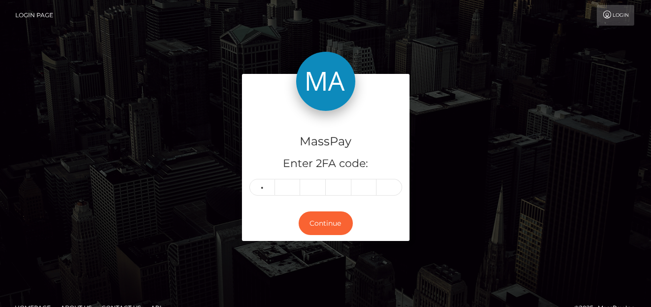
type input "2"
type input "4"
type input "7"
type input "3"
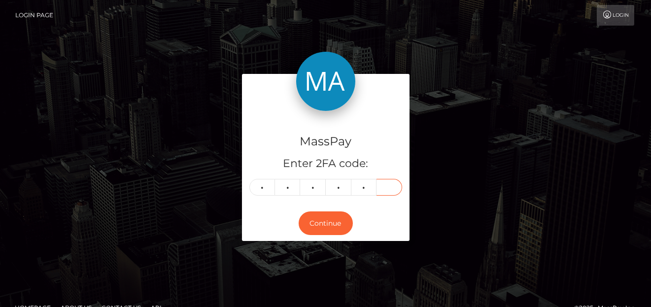
type input "0"
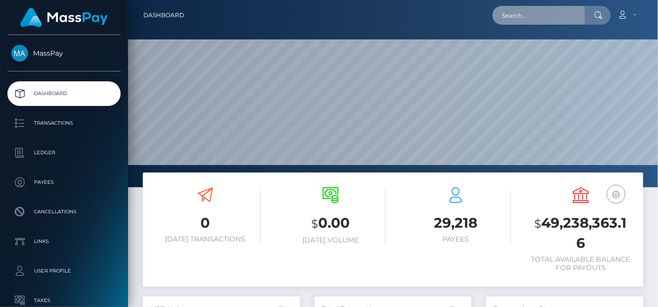
click at [527, 14] on input "text" at bounding box center [539, 15] width 93 height 19
paste input "[EMAIL_ADDRESS][DOMAIN_NAME]"
click at [512, 18] on input "[EMAIL_ADDRESS][DOMAIN_NAME]" at bounding box center [539, 15] width 93 height 19
drag, startPoint x: 501, startPoint y: 18, endPoint x: 657, endPoint y: 18, distance: 156.7
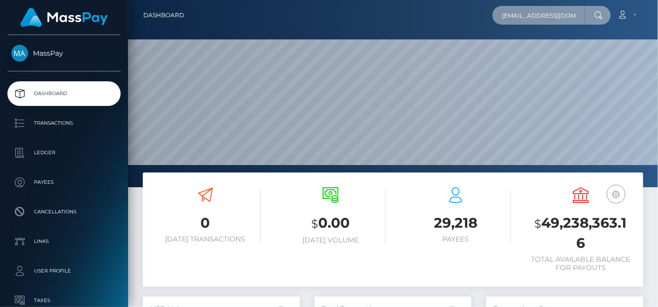
click at [657, 18] on nav "Dashboard [EMAIL_ADDRESS][DOMAIN_NAME] Loading... Loading... Account" at bounding box center [393, 15] width 530 height 31
paste input "[PERSON_NAME]"
click at [530, 18] on input "[PERSON_NAME]" at bounding box center [539, 15] width 93 height 19
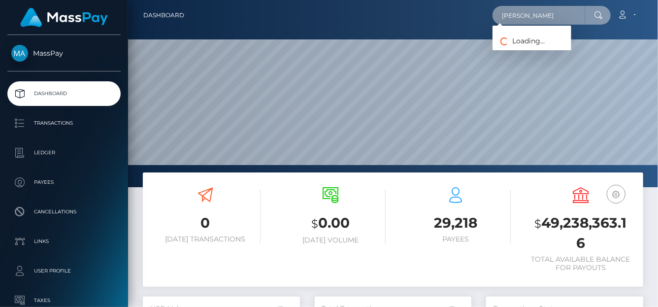
type input "[PERSON_NAME]"
